Goal: Find specific page/section: Find specific page/section

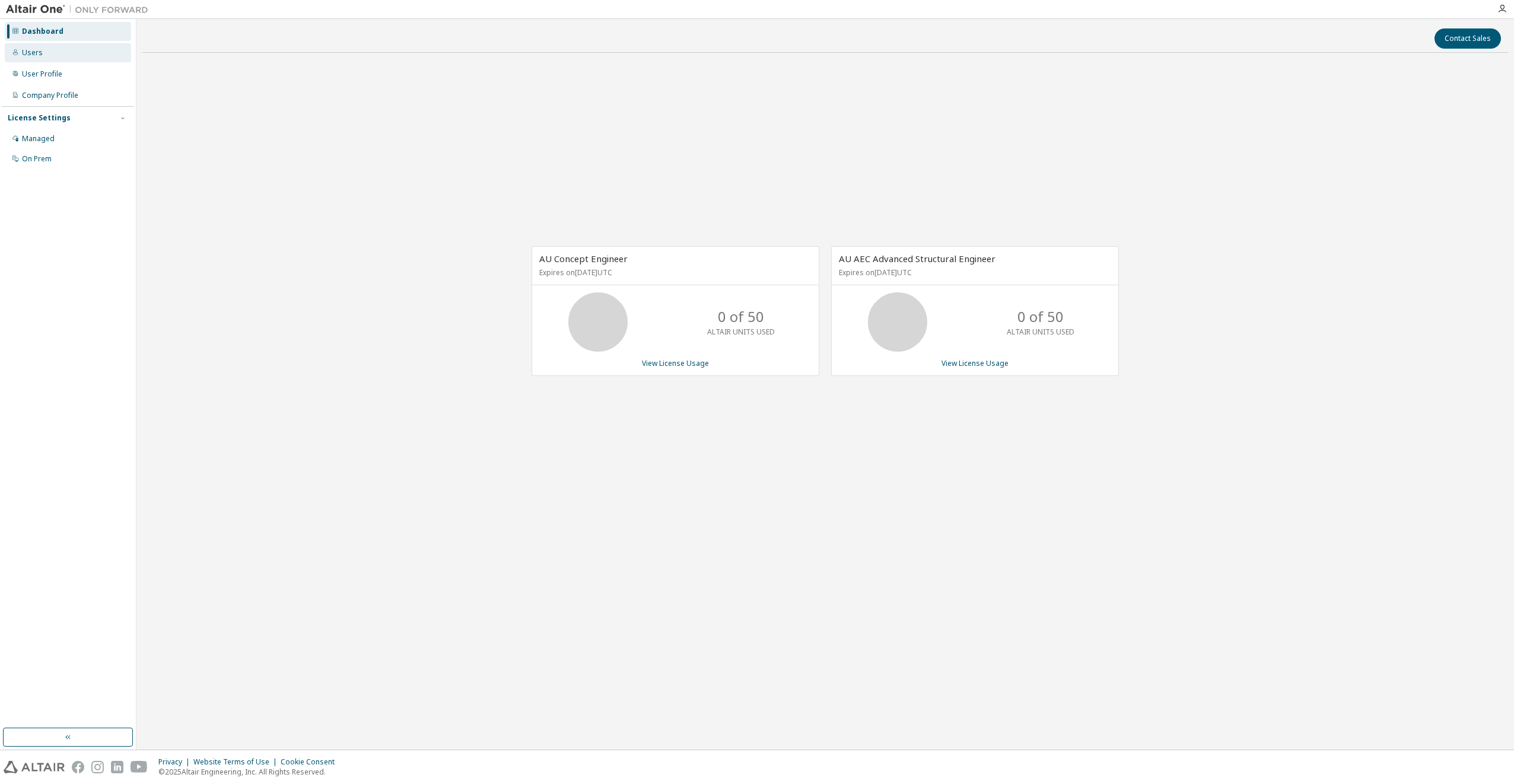
click at [53, 59] on div "Users" at bounding box center [67, 53] width 127 height 19
